Goal: Complete application form

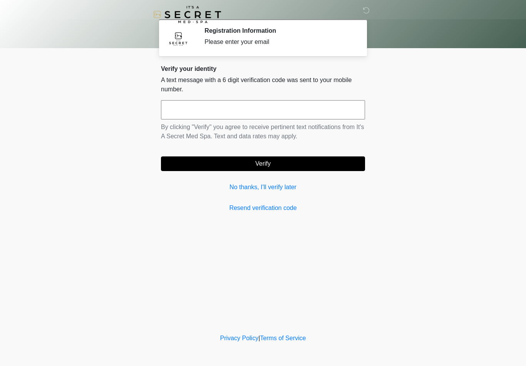
click at [287, 100] on input "text" at bounding box center [263, 109] width 204 height 19
type input "******"
click at [322, 169] on button "Verify" at bounding box center [263, 163] width 204 height 15
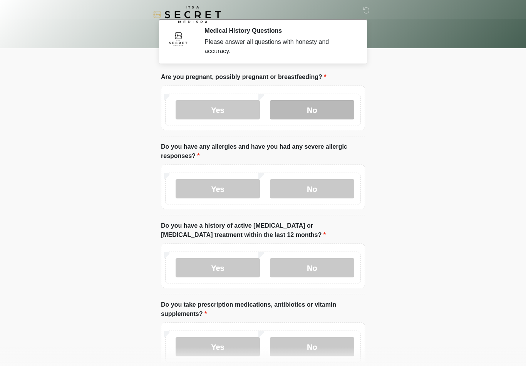
click at [312, 110] on label "No" at bounding box center [312, 109] width 84 height 19
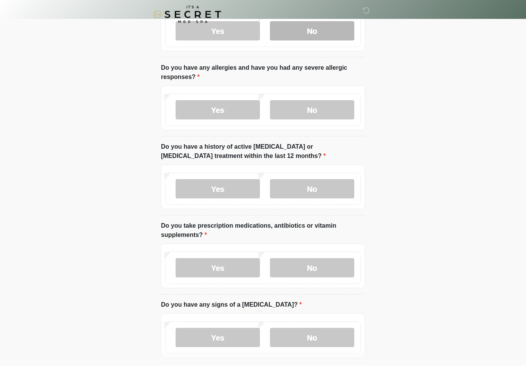
scroll to position [79, 0]
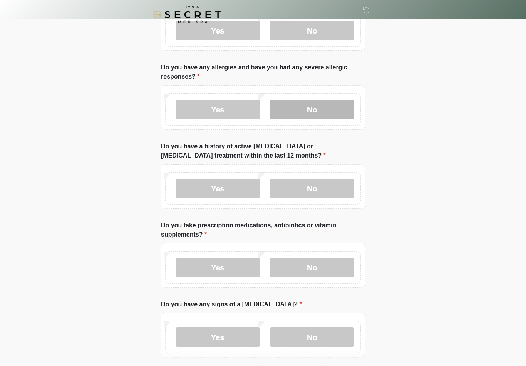
click at [325, 111] on label "No" at bounding box center [312, 109] width 84 height 19
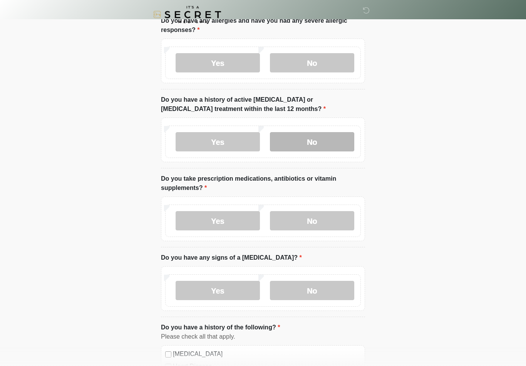
click at [324, 141] on label "No" at bounding box center [312, 141] width 84 height 19
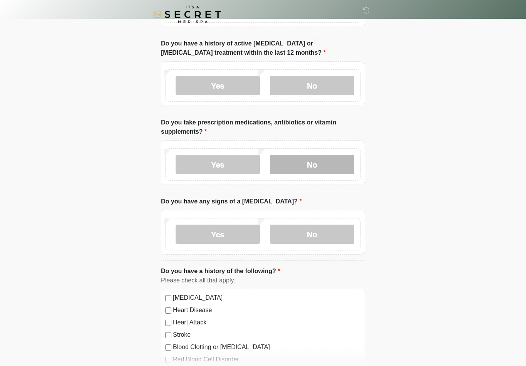
click at [329, 166] on label "No" at bounding box center [312, 164] width 84 height 19
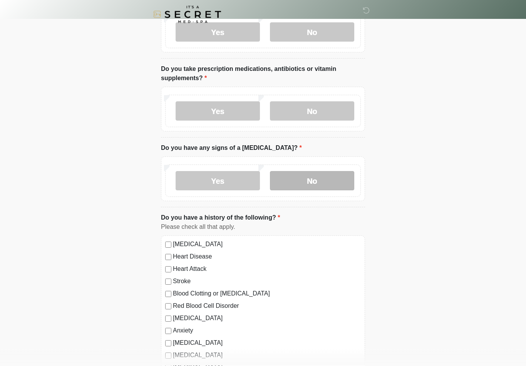
click at [324, 179] on label "No" at bounding box center [312, 180] width 84 height 19
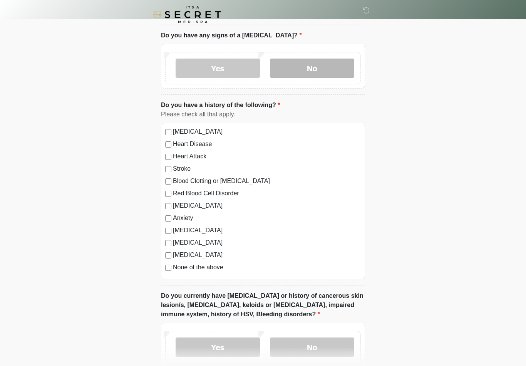
scroll to position [350, 0]
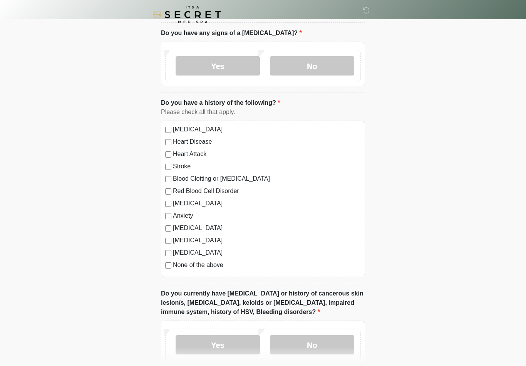
click at [173, 214] on label "Anxiety" at bounding box center [267, 215] width 188 height 9
click at [174, 202] on label "Depression" at bounding box center [267, 203] width 188 height 9
click at [170, 206] on div "Depression" at bounding box center [263, 203] width 196 height 9
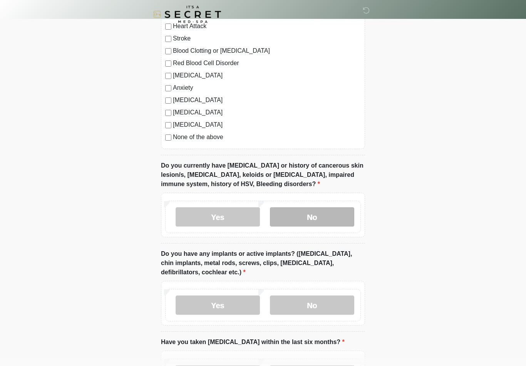
click at [302, 210] on label "No" at bounding box center [312, 216] width 84 height 19
click at [201, 137] on label "None of the above" at bounding box center [267, 136] width 188 height 9
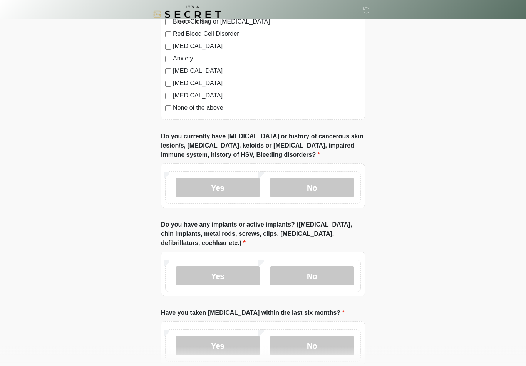
scroll to position [562, 0]
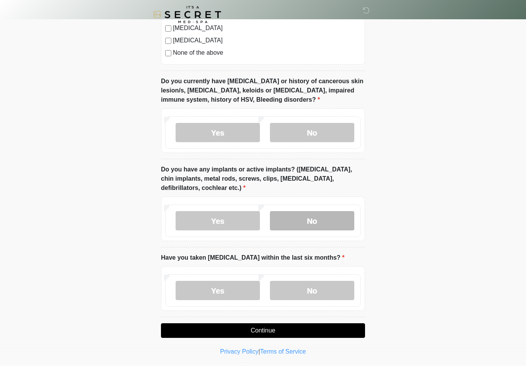
click at [323, 219] on label "No" at bounding box center [312, 220] width 84 height 19
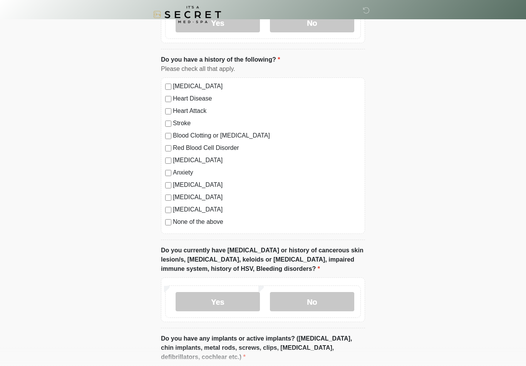
scroll to position [336, 0]
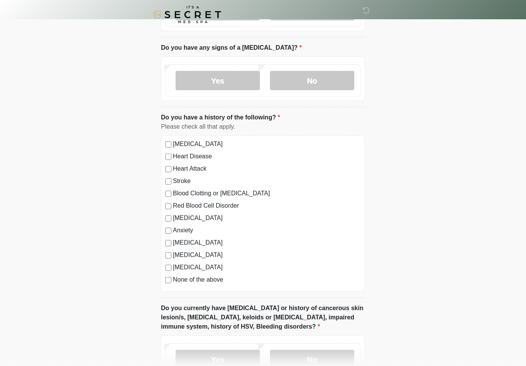
click at [170, 213] on div "Depression" at bounding box center [263, 217] width 196 height 9
click at [171, 221] on div "Depression" at bounding box center [263, 217] width 196 height 9
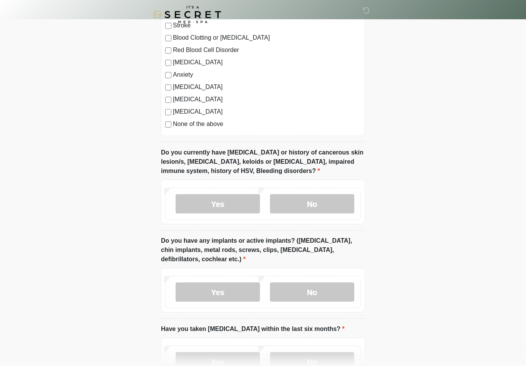
scroll to position [562, 0]
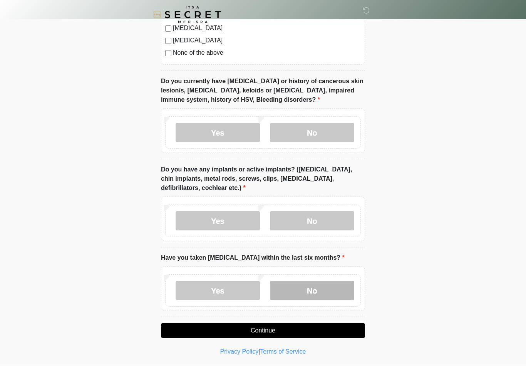
click at [296, 283] on label "No" at bounding box center [312, 290] width 84 height 19
click at [298, 330] on button "Continue" at bounding box center [263, 330] width 204 height 15
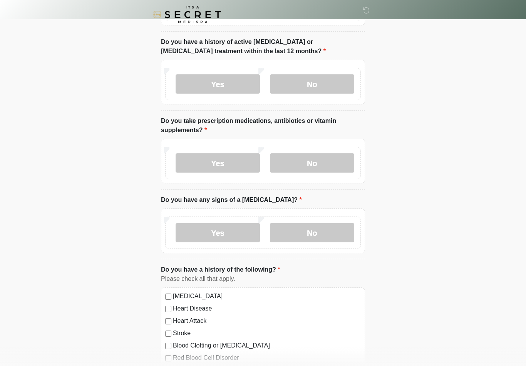
scroll to position [0, 0]
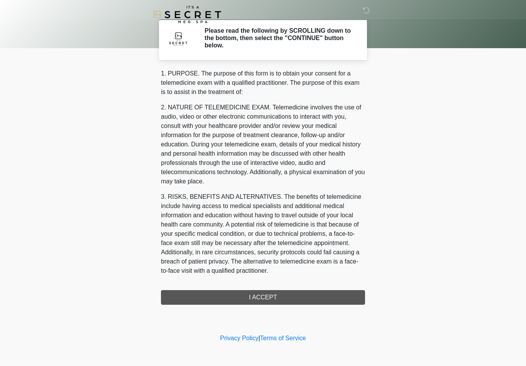
click at [303, 295] on div "1. PURPOSE. The purpose of this form is to obtain your consent for a telemedici…" at bounding box center [263, 187] width 204 height 236
click at [304, 297] on div "1. PURPOSE. The purpose of this form is to obtain your consent for a telemedici…" at bounding box center [263, 187] width 204 height 236
click at [289, 298] on div "1. PURPOSE. The purpose of this form is to obtain your consent for a telemedici…" at bounding box center [263, 187] width 204 height 236
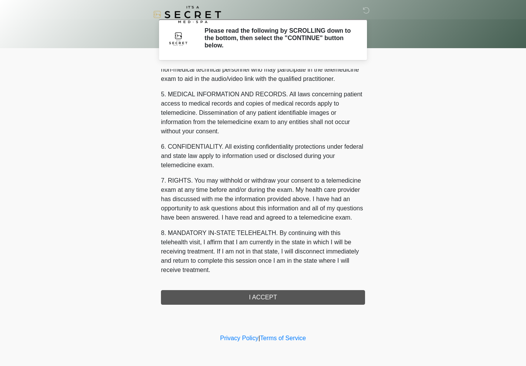
click at [285, 299] on div "1. PURPOSE. The purpose of this form is to obtain your consent for a telemedici…" at bounding box center [263, 187] width 204 height 236
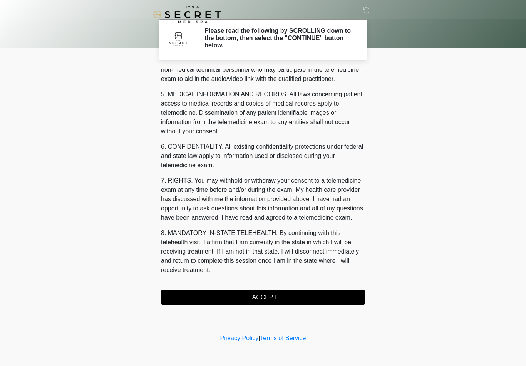
click at [290, 294] on button "I ACCEPT" at bounding box center [263, 297] width 204 height 15
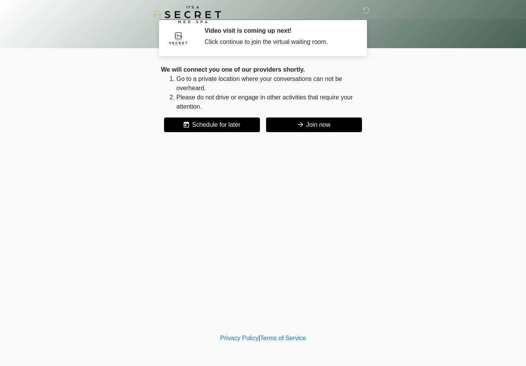
click at [318, 126] on button "Join now" at bounding box center [314, 124] width 96 height 15
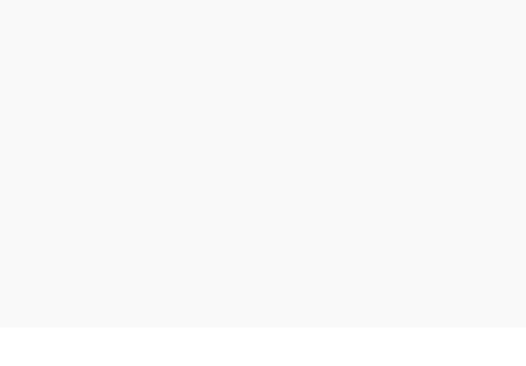
scroll to position [2, 0]
